Goal: Task Accomplishment & Management: Manage account settings

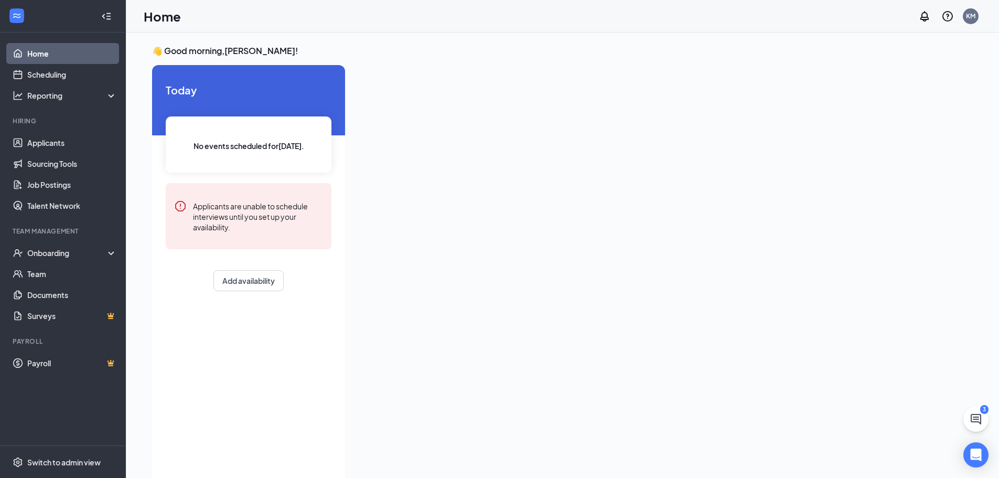
click at [858, 88] on div at bounding box center [647, 270] width 587 height 411
click at [57, 256] on div "Onboarding" at bounding box center [67, 253] width 81 height 10
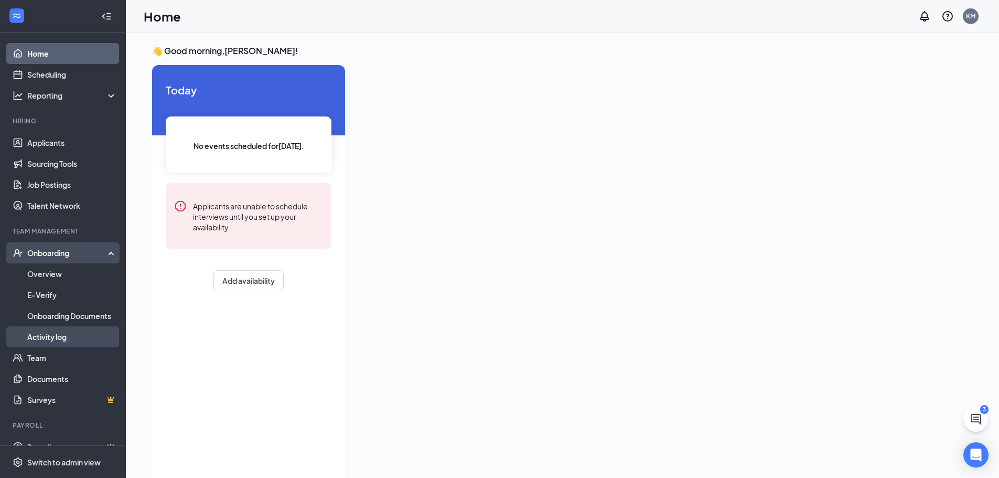
click at [51, 335] on link "Activity log" at bounding box center [72, 336] width 90 height 21
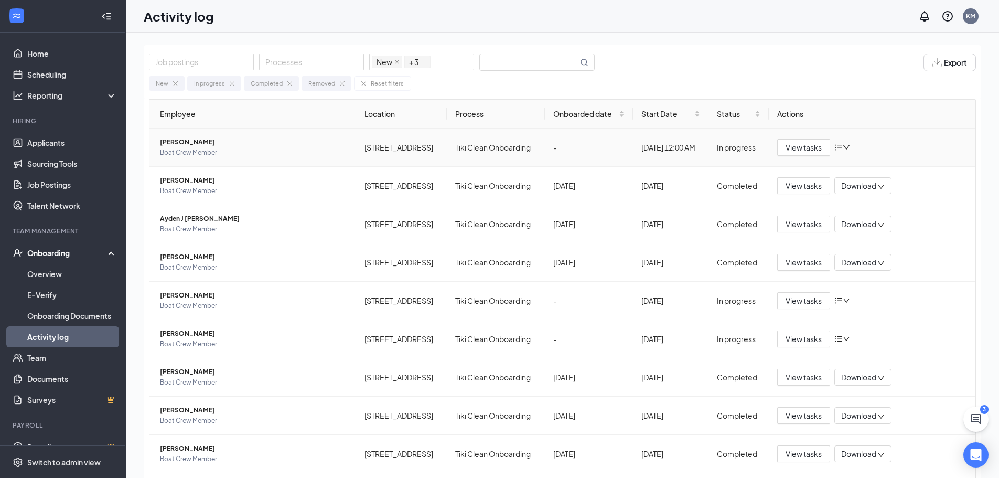
click at [186, 140] on span "[PERSON_NAME]" at bounding box center [254, 142] width 188 height 10
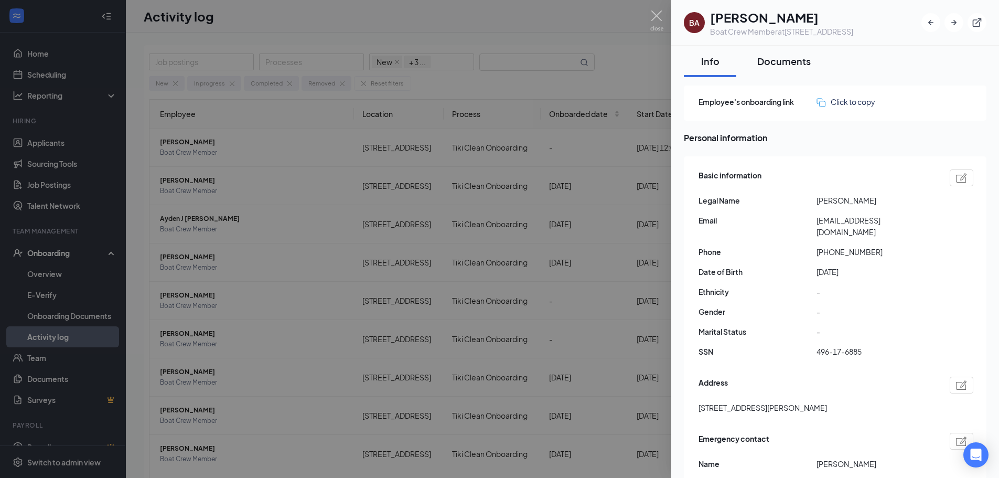
click at [781, 69] on button "Documents" at bounding box center [784, 61] width 74 height 31
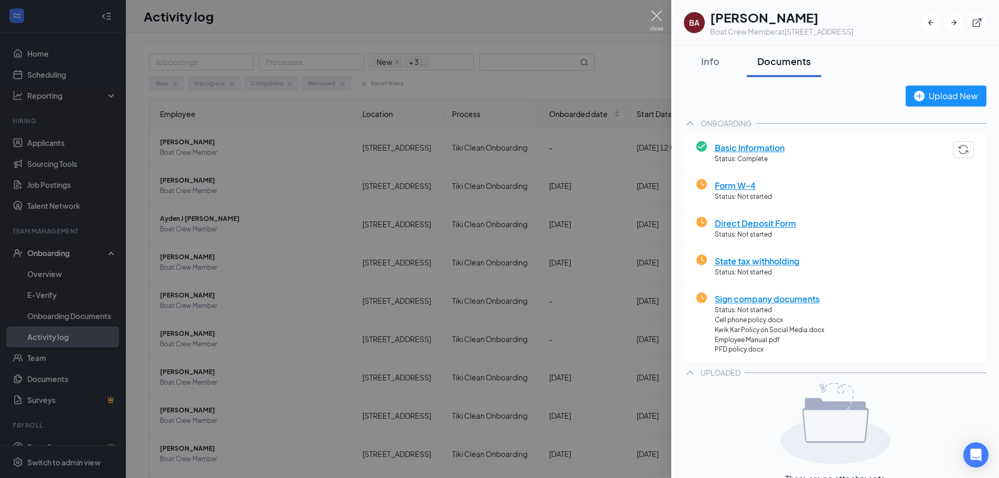
click at [655, 14] on img at bounding box center [656, 20] width 13 height 20
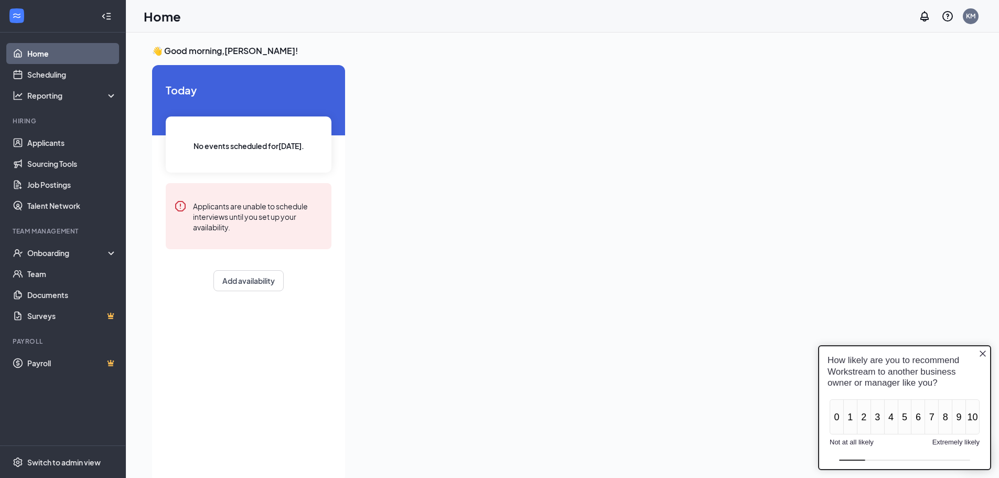
click at [985, 350] on icon "Close button" at bounding box center [983, 353] width 8 height 8
